Goal: Book appointment/travel/reservation

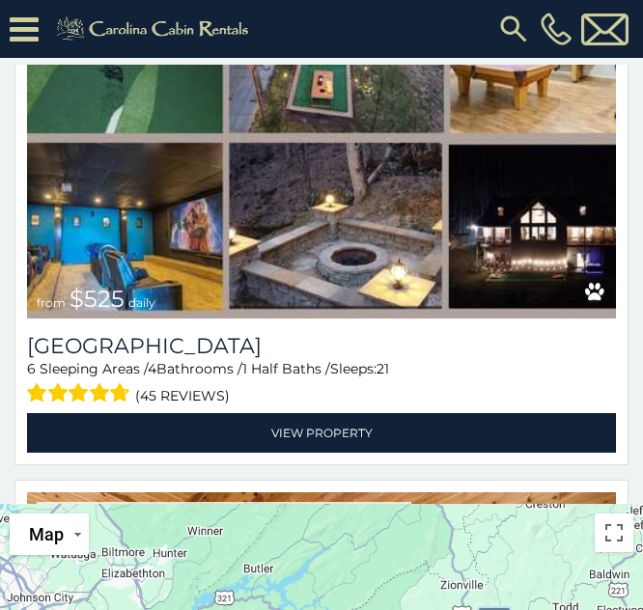
scroll to position [1468, 0]
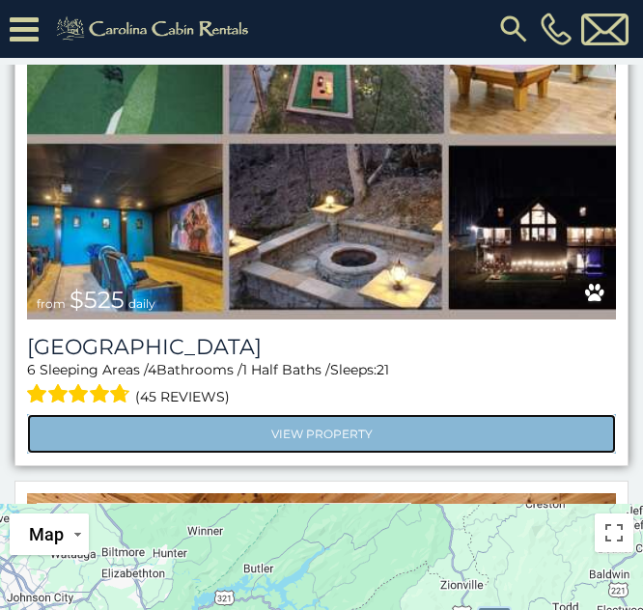
click at [287, 421] on link "View Property" at bounding box center [321, 434] width 589 height 40
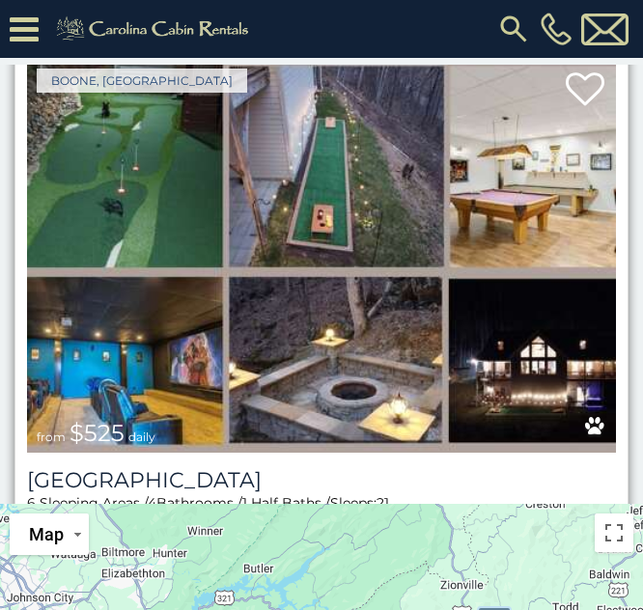
scroll to position [1450, 0]
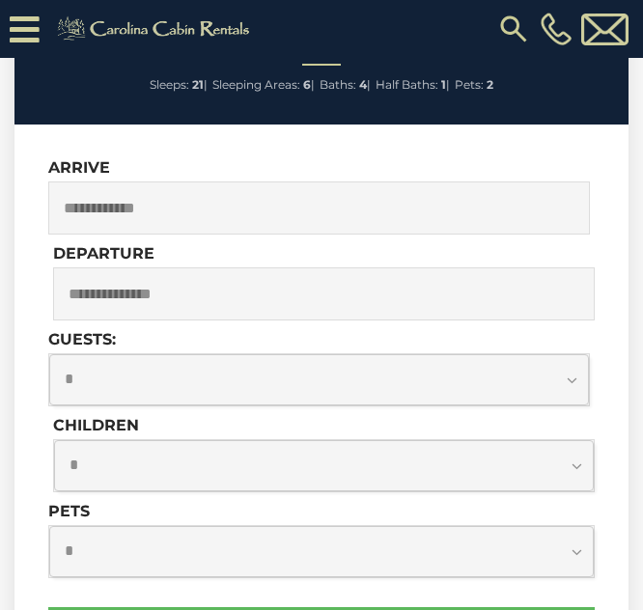
scroll to position [2245, 0]
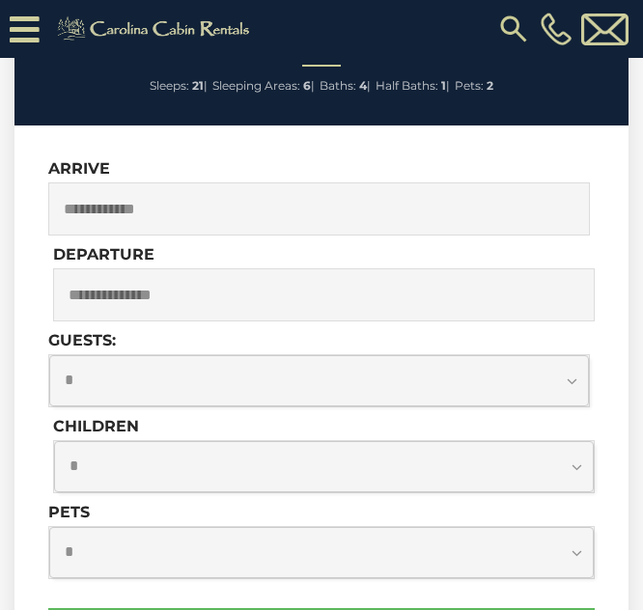
click at [268, 201] on input "text" at bounding box center [318, 208] width 541 height 53
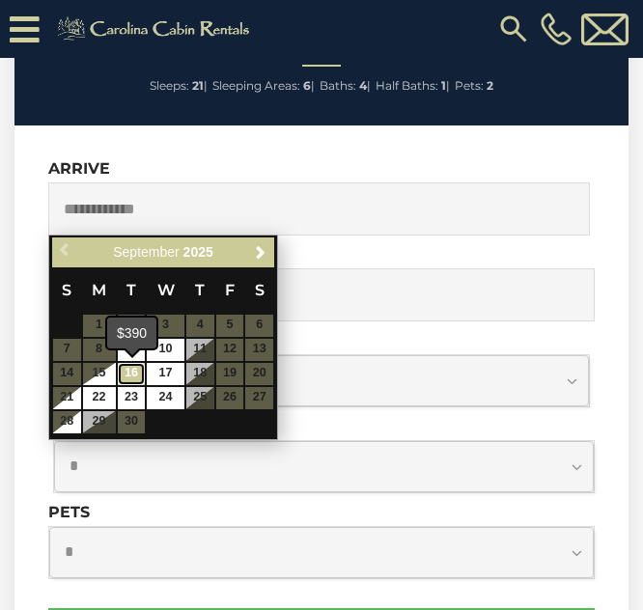
click at [123, 373] on link "16" at bounding box center [132, 374] width 28 height 22
type input "**********"
